Goal: Transaction & Acquisition: Purchase product/service

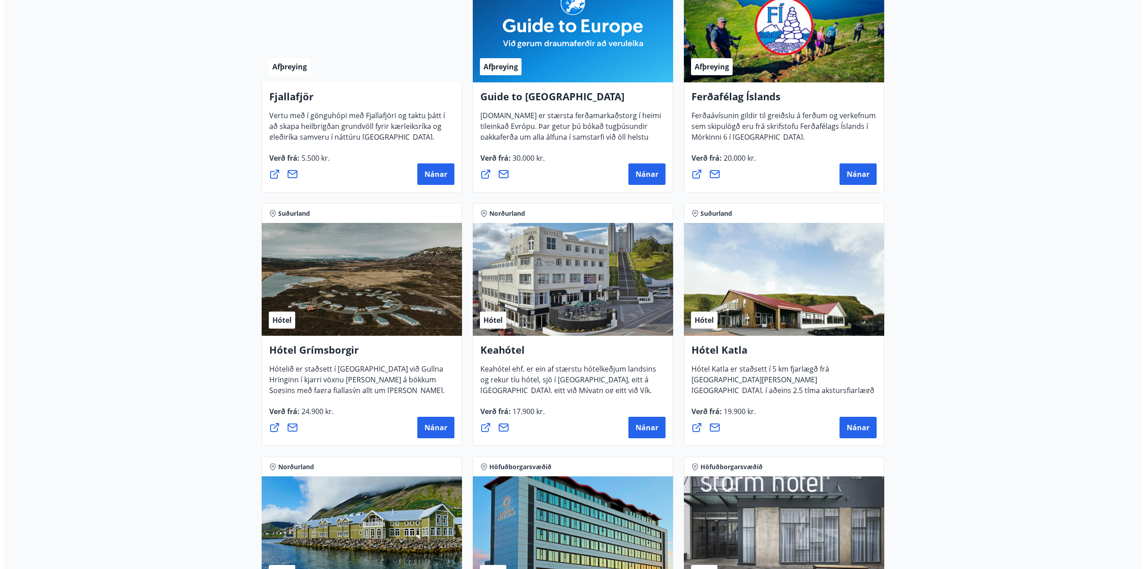
scroll to position [268, 0]
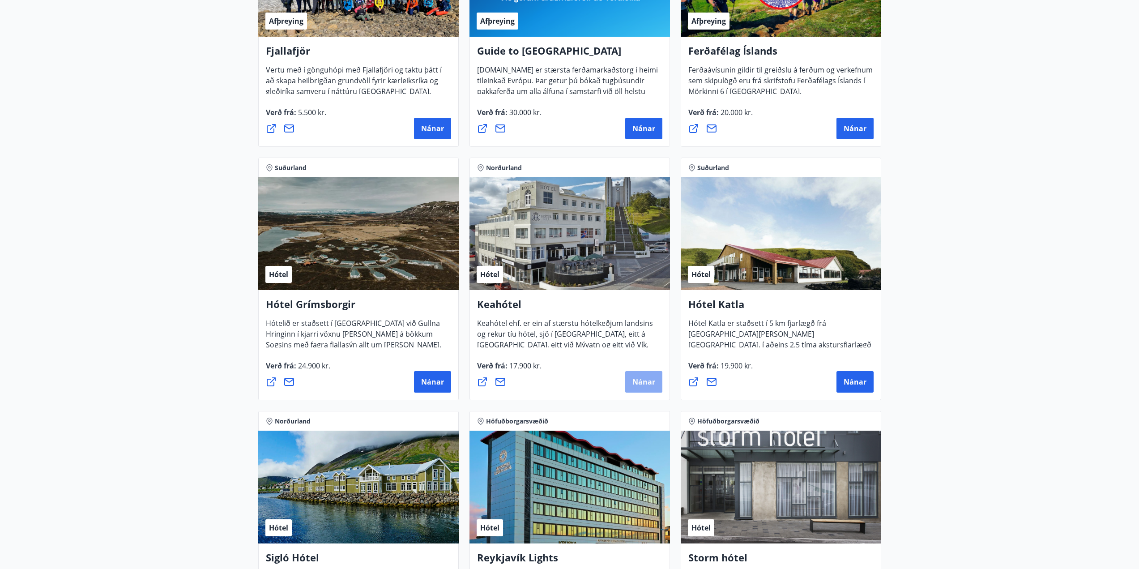
click at [629, 376] on button "Nánar" at bounding box center [643, 381] width 37 height 21
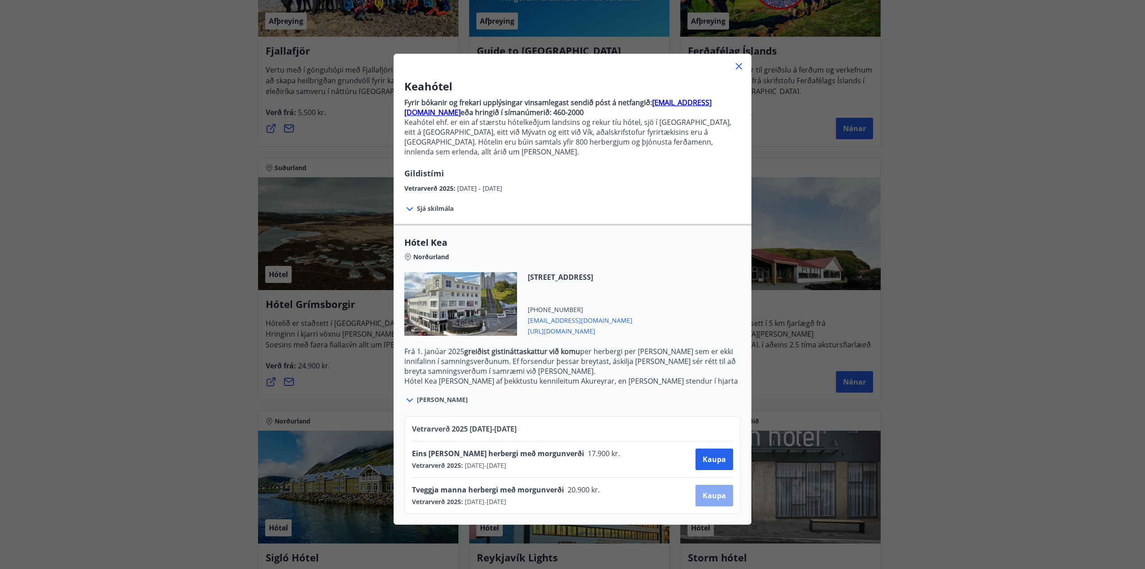
click at [710, 490] on span "Kaupa" at bounding box center [714, 495] width 23 height 10
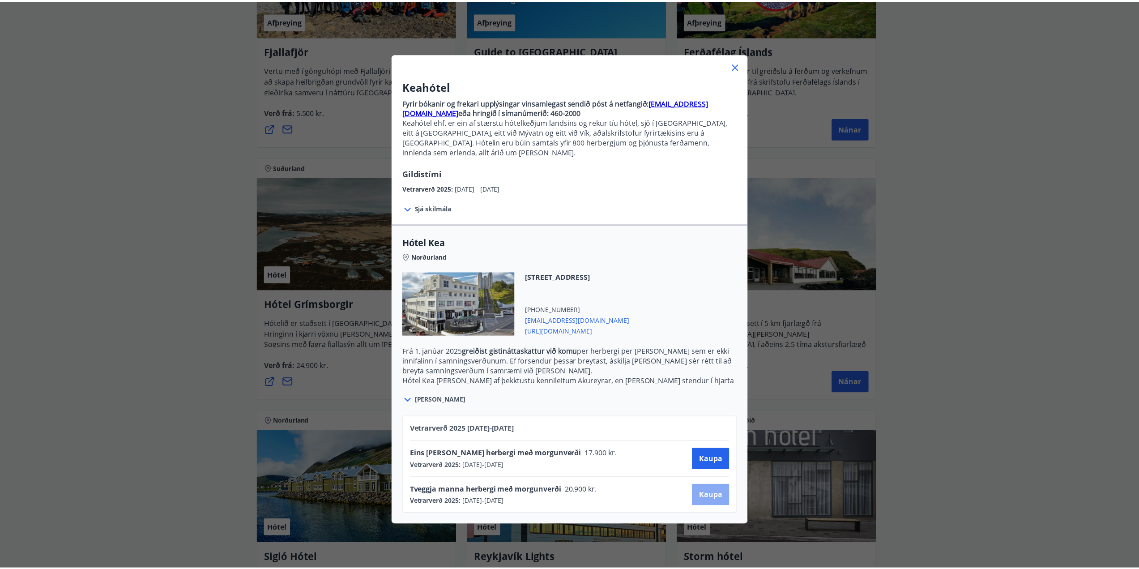
scroll to position [1, 0]
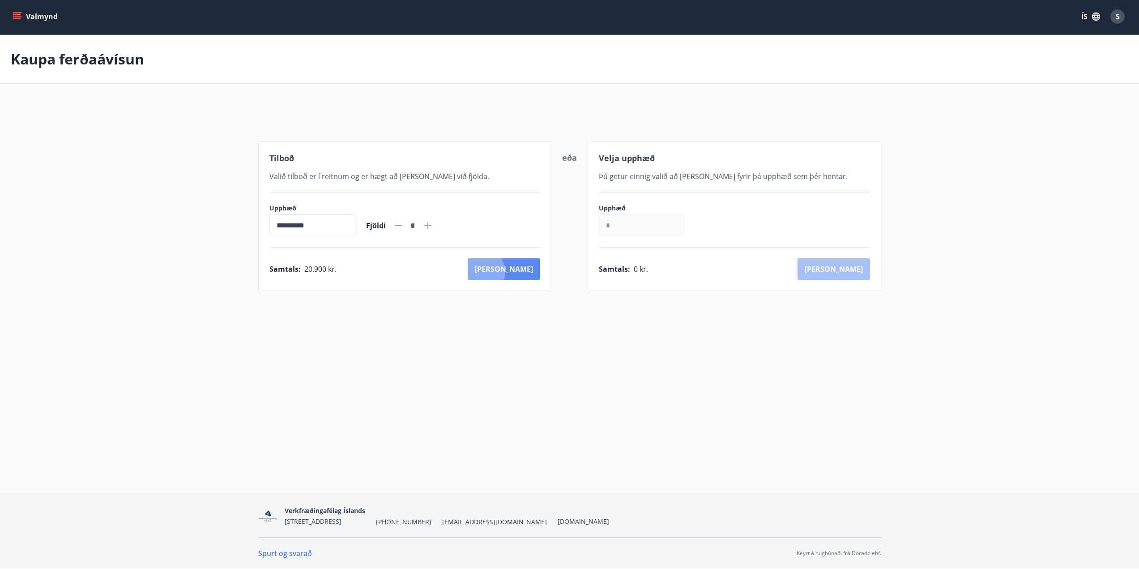
click at [521, 272] on button "Kaup" at bounding box center [503, 268] width 72 height 21
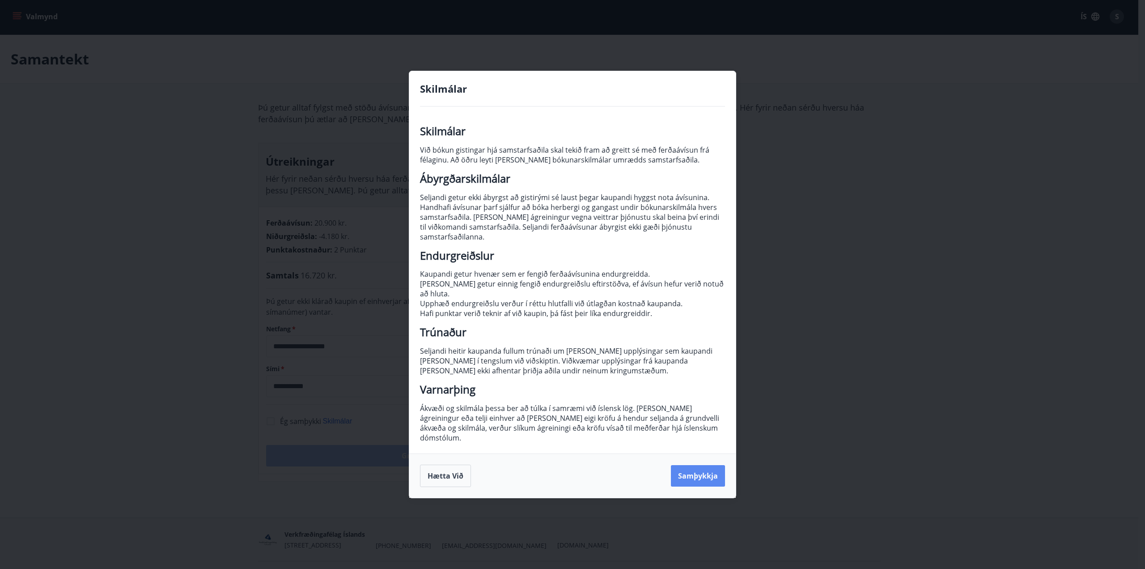
click at [707, 468] on button "Samþykkja" at bounding box center [698, 475] width 54 height 21
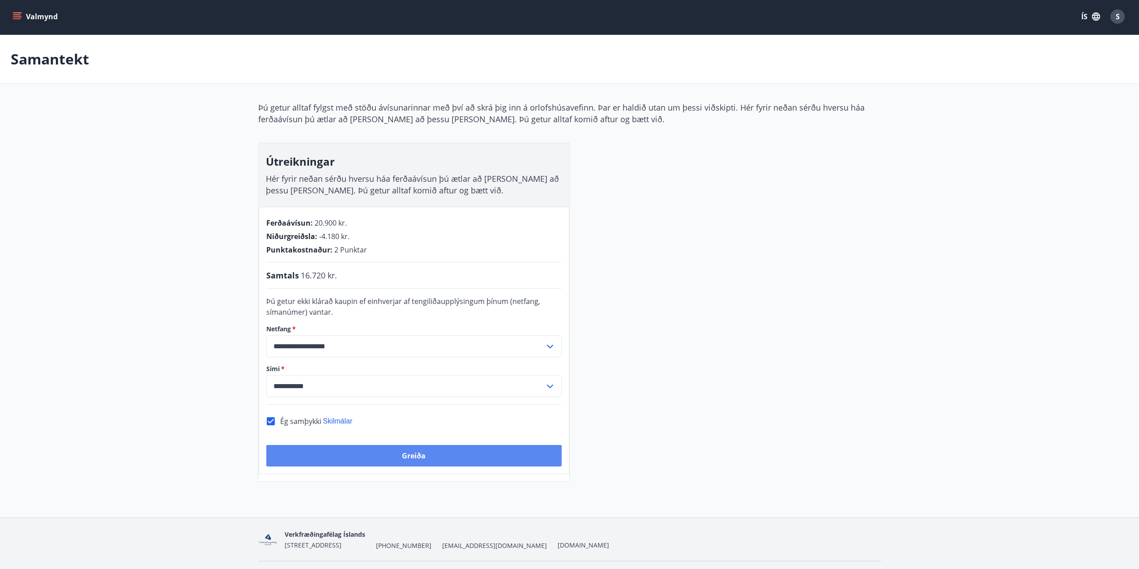
click at [413, 456] on button "Greiða" at bounding box center [413, 455] width 295 height 21
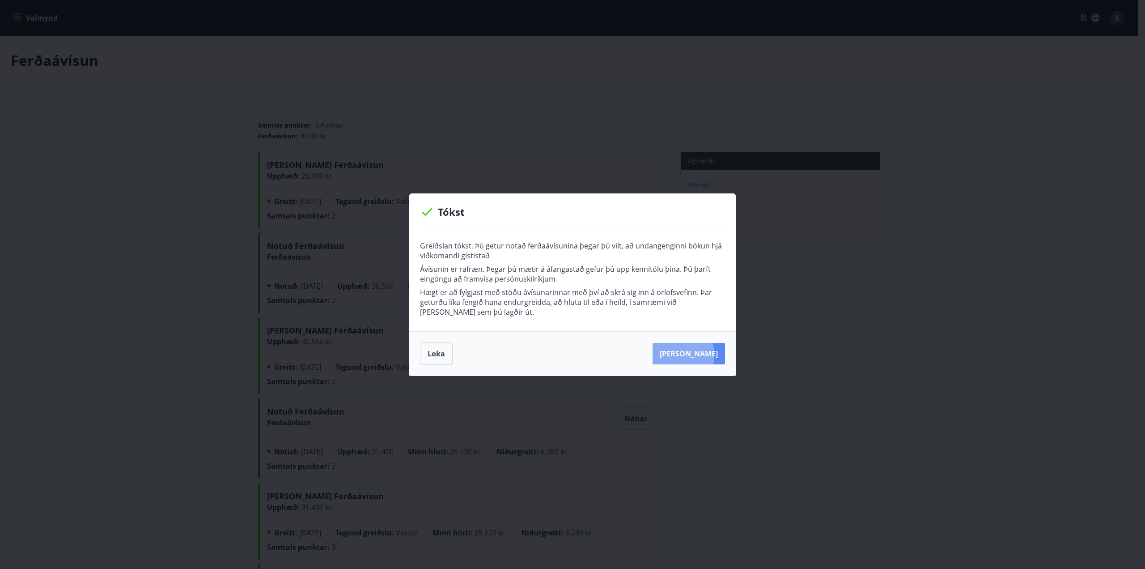
click at [685, 354] on button "Kaupa meira" at bounding box center [689, 353] width 72 height 21
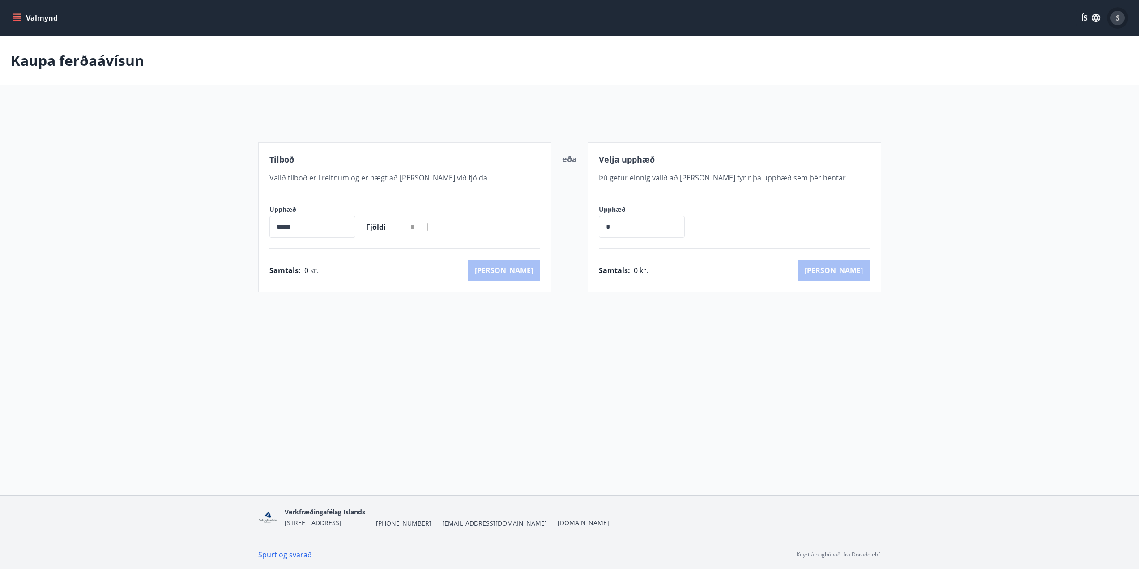
click at [1111, 20] on div "S" at bounding box center [1117, 18] width 14 height 14
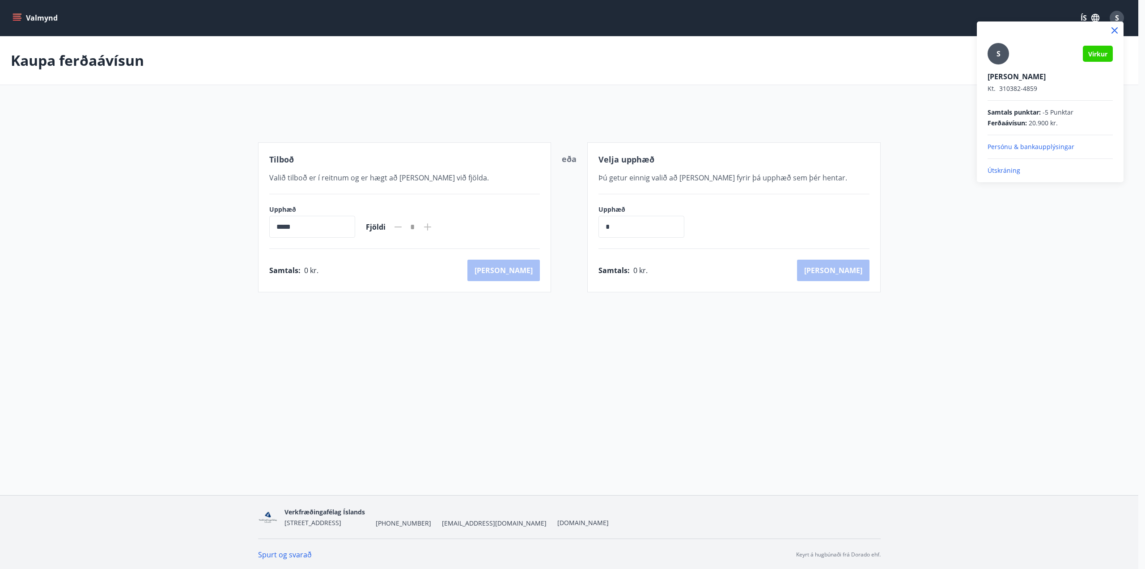
click at [42, 20] on div at bounding box center [572, 284] width 1145 height 569
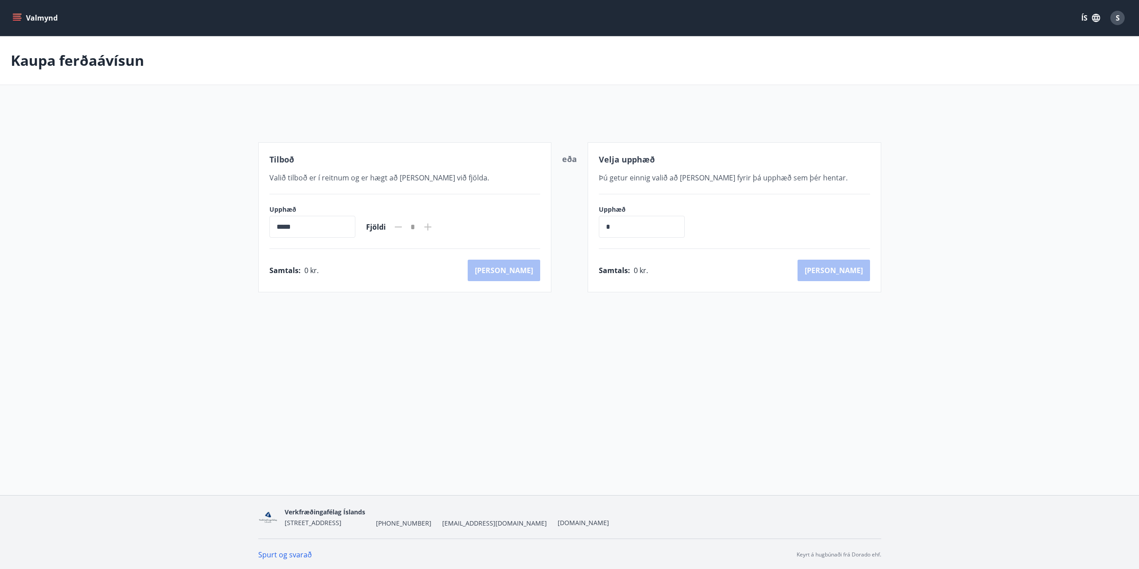
click at [42, 20] on button "Valmynd" at bounding box center [36, 18] width 51 height 16
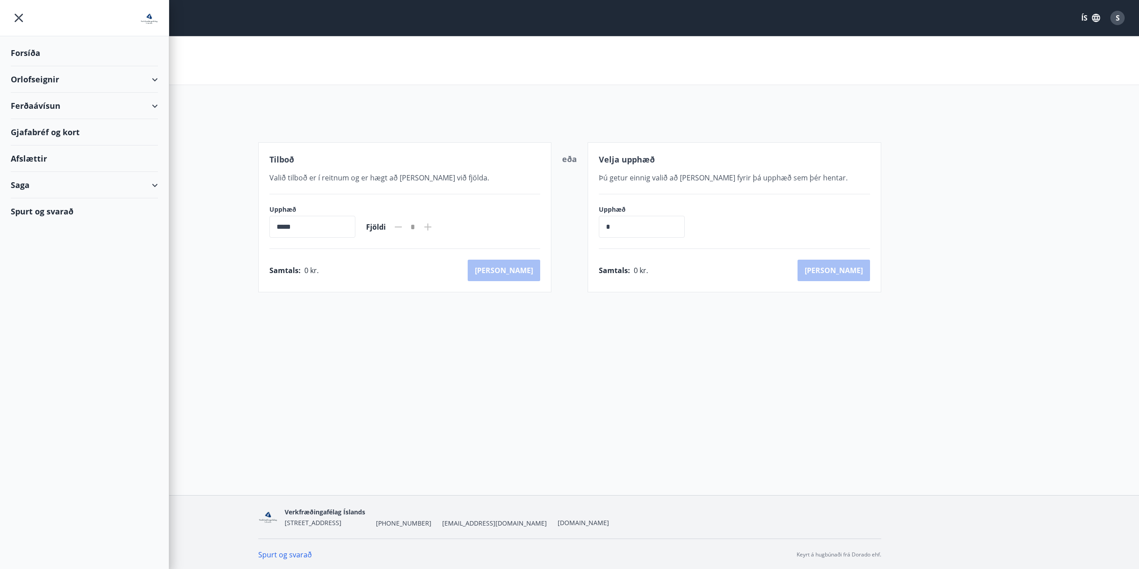
click at [54, 73] on div "Orlofseignir" at bounding box center [84, 79] width 147 height 26
click at [45, 102] on div "Framboð" at bounding box center [84, 102] width 133 height 19
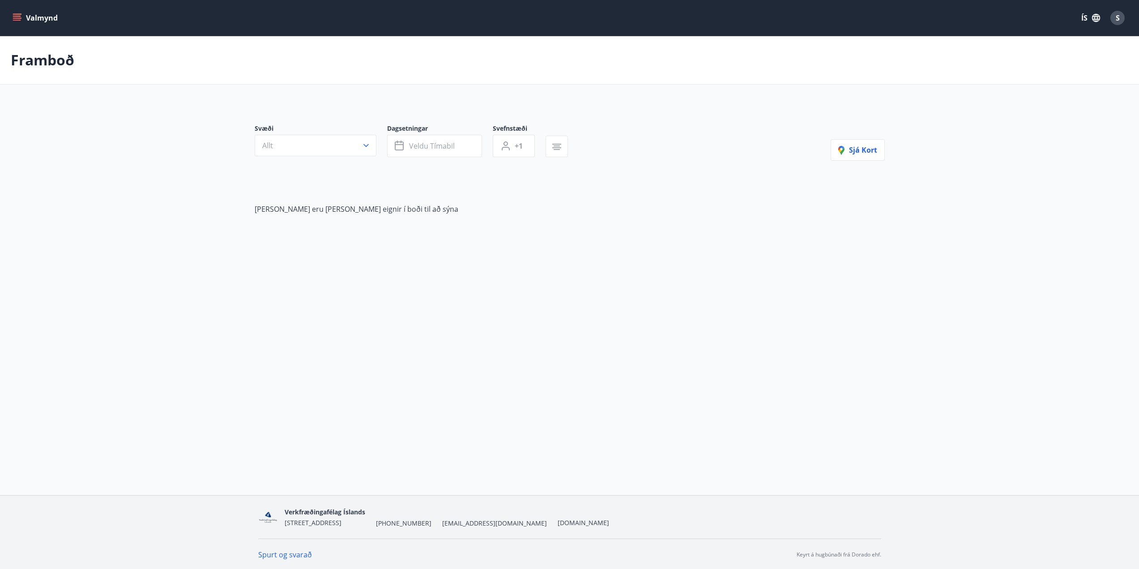
click at [55, 18] on button "Valmynd" at bounding box center [36, 18] width 51 height 16
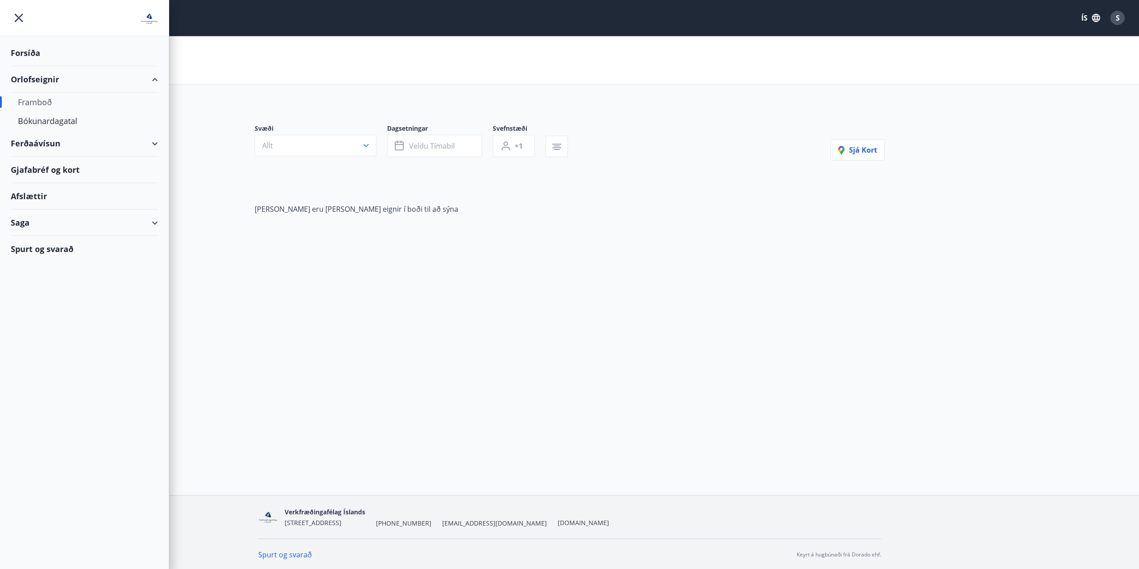
click at [51, 149] on div "Ferðaávísun" at bounding box center [84, 143] width 147 height 26
click at [51, 183] on div "Kaupa ferðaávísun" at bounding box center [84, 184] width 133 height 19
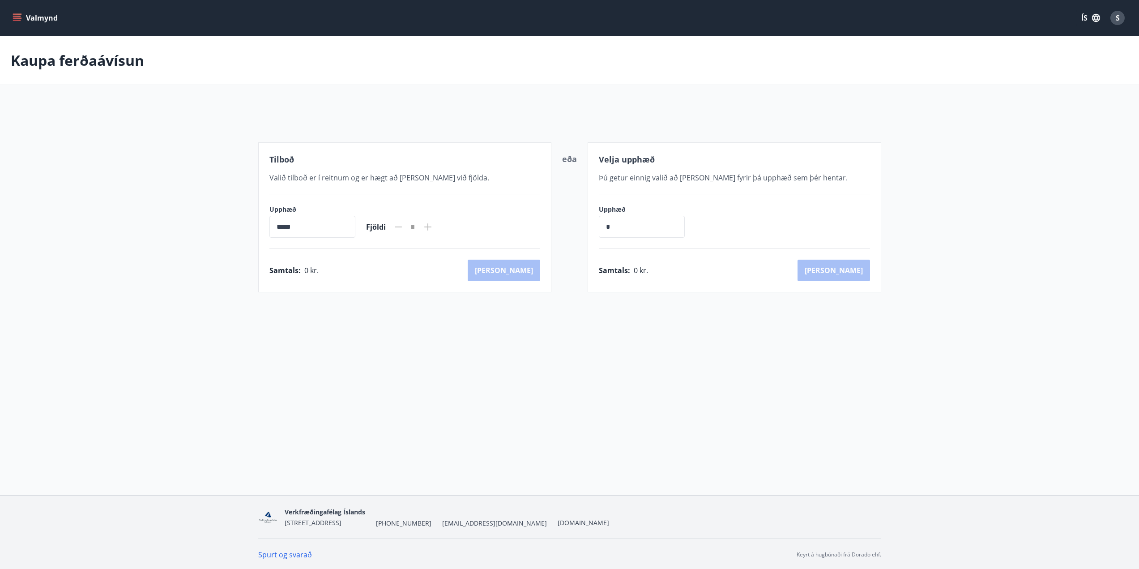
click at [15, 19] on icon "menu" at bounding box center [17, 17] width 9 height 9
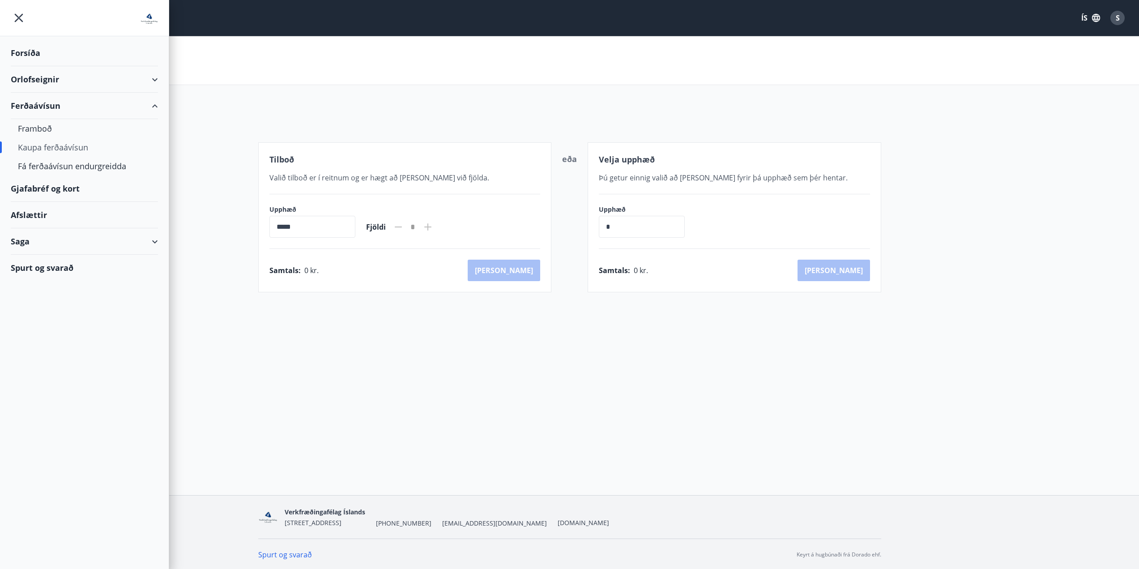
click at [20, 49] on div "Forsíða" at bounding box center [84, 53] width 147 height 26
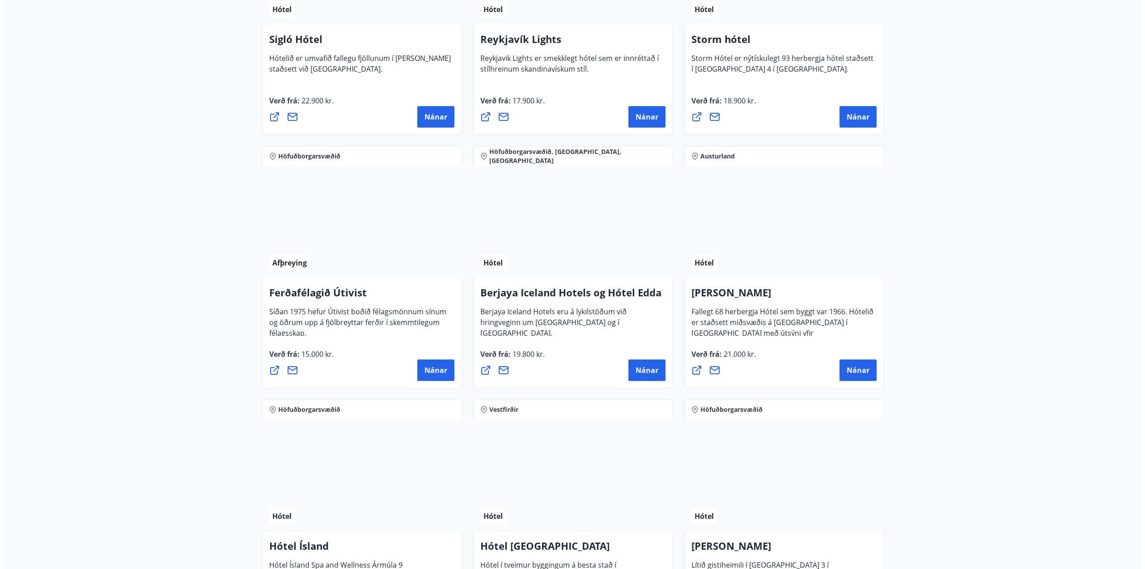
scroll to position [781, 0]
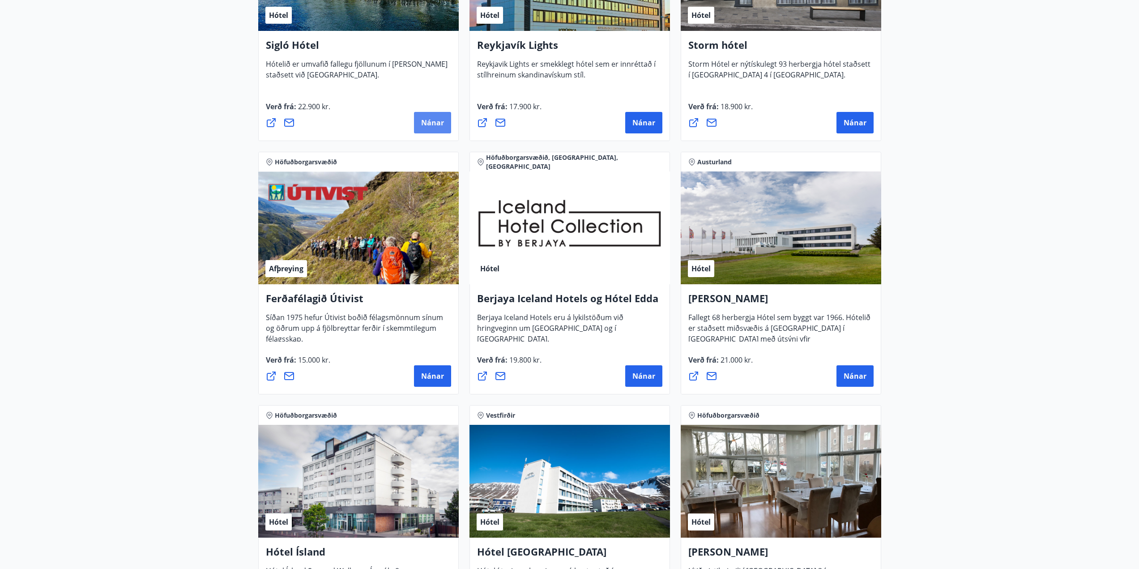
click at [429, 122] on span "Nánar" at bounding box center [432, 123] width 23 height 10
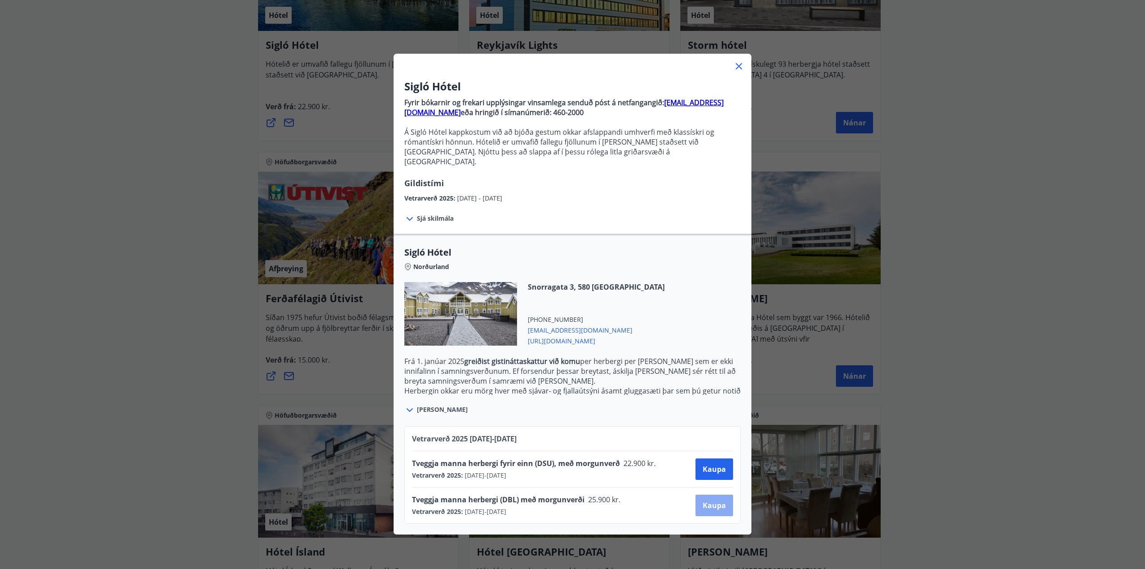
click at [703, 500] on span "Kaupa" at bounding box center [714, 505] width 23 height 10
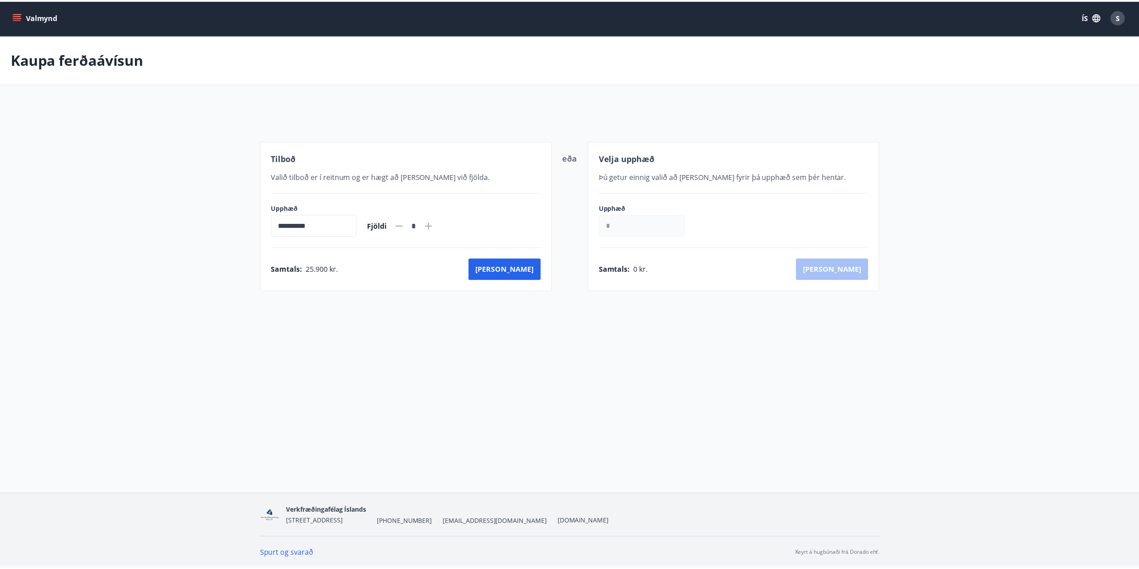
scroll to position [1, 0]
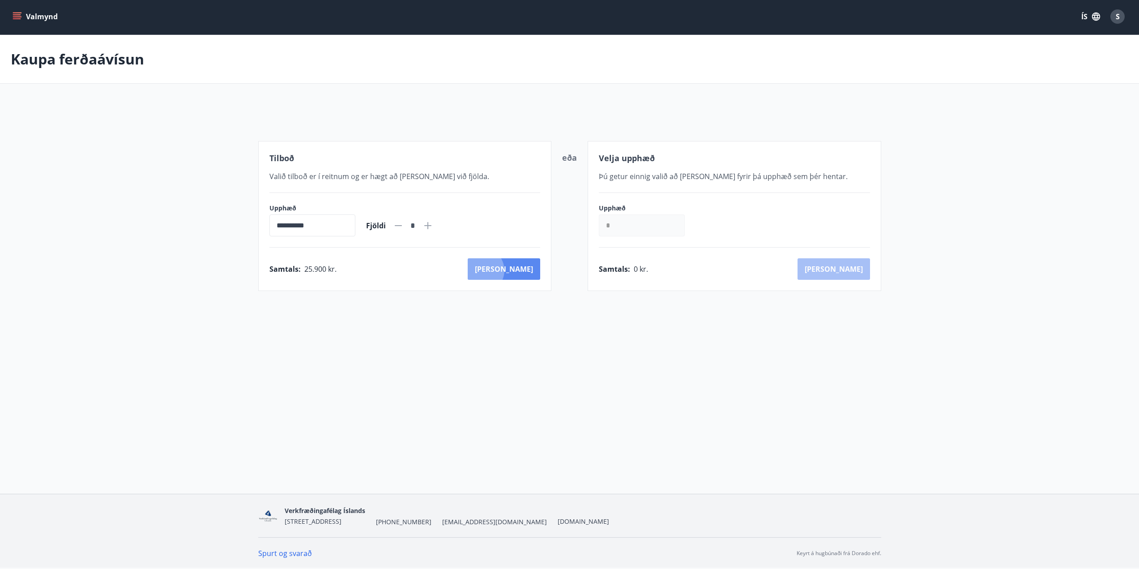
click at [520, 270] on button "Kaup" at bounding box center [503, 268] width 72 height 21
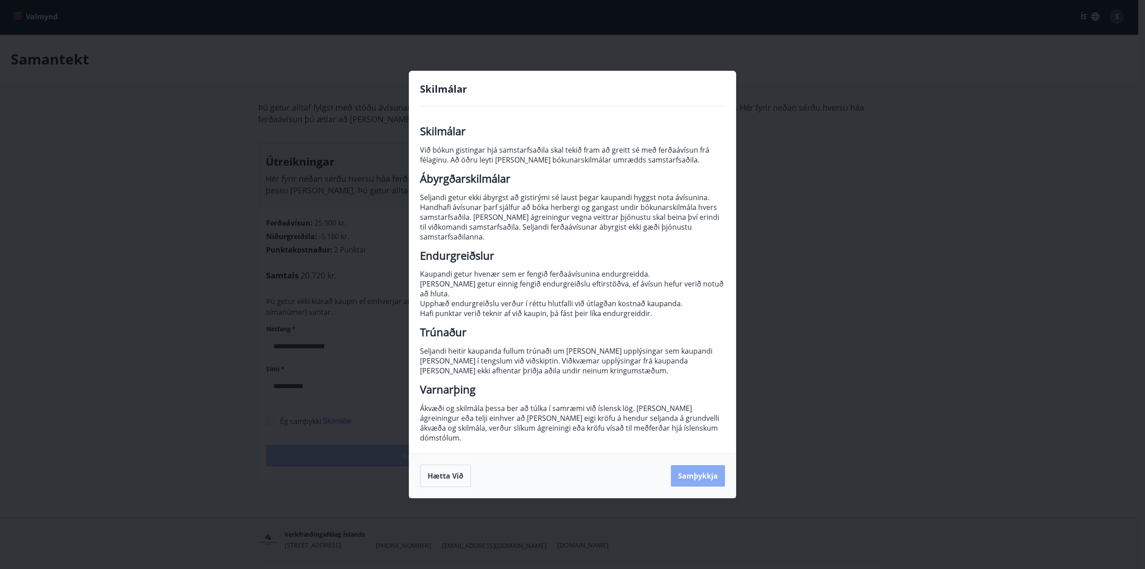
click at [698, 467] on button "Samþykkja" at bounding box center [698, 475] width 54 height 21
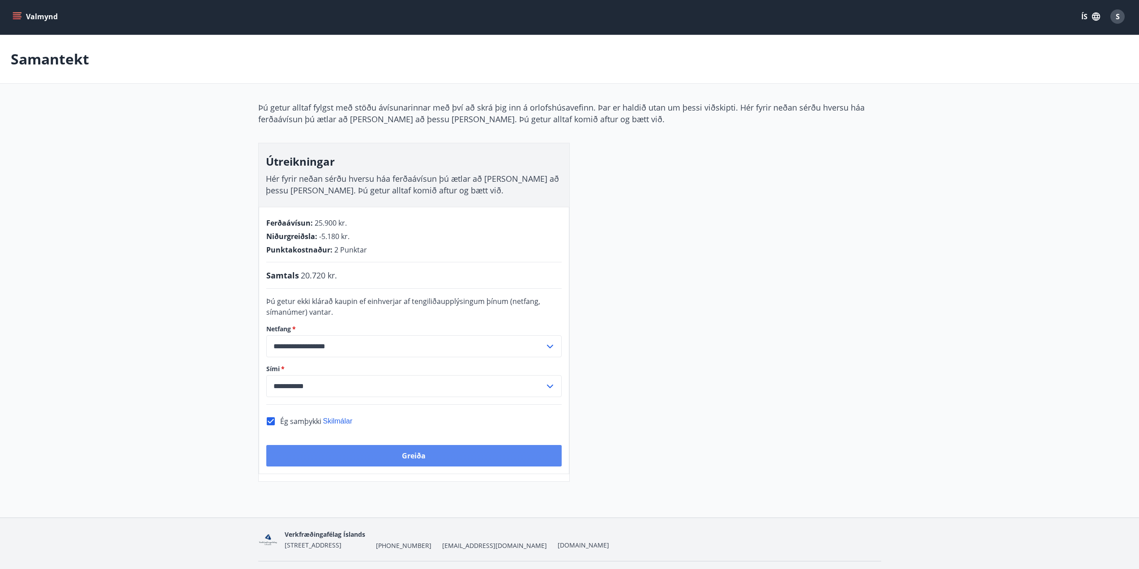
click at [411, 455] on button "Greiða" at bounding box center [413, 455] width 295 height 21
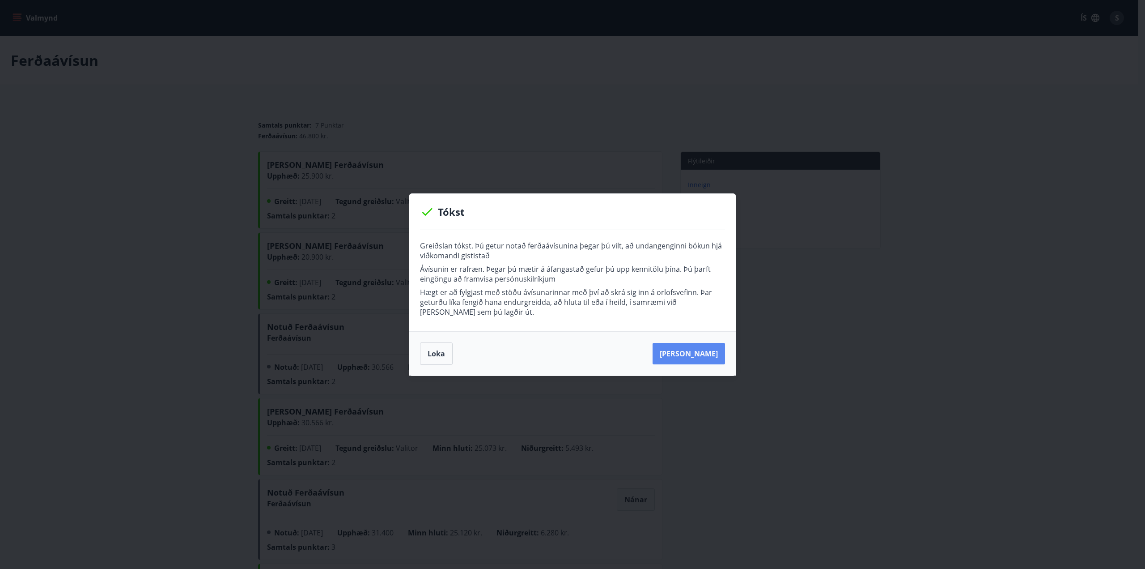
click at [686, 353] on button "Kaupa meira" at bounding box center [689, 353] width 72 height 21
